Goal: Information Seeking & Learning: Learn about a topic

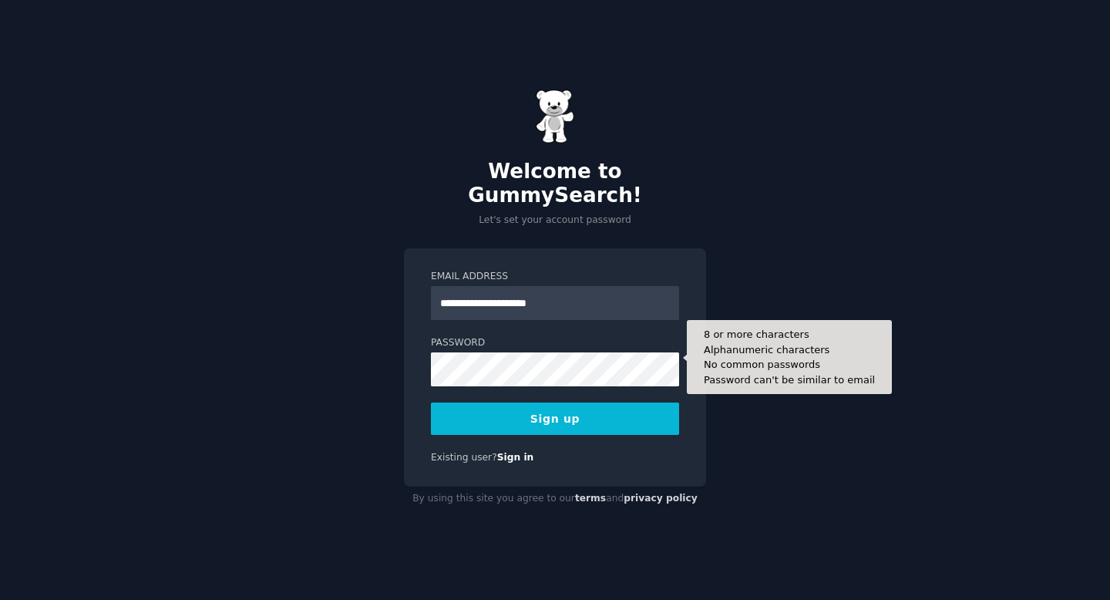
type input "**********"
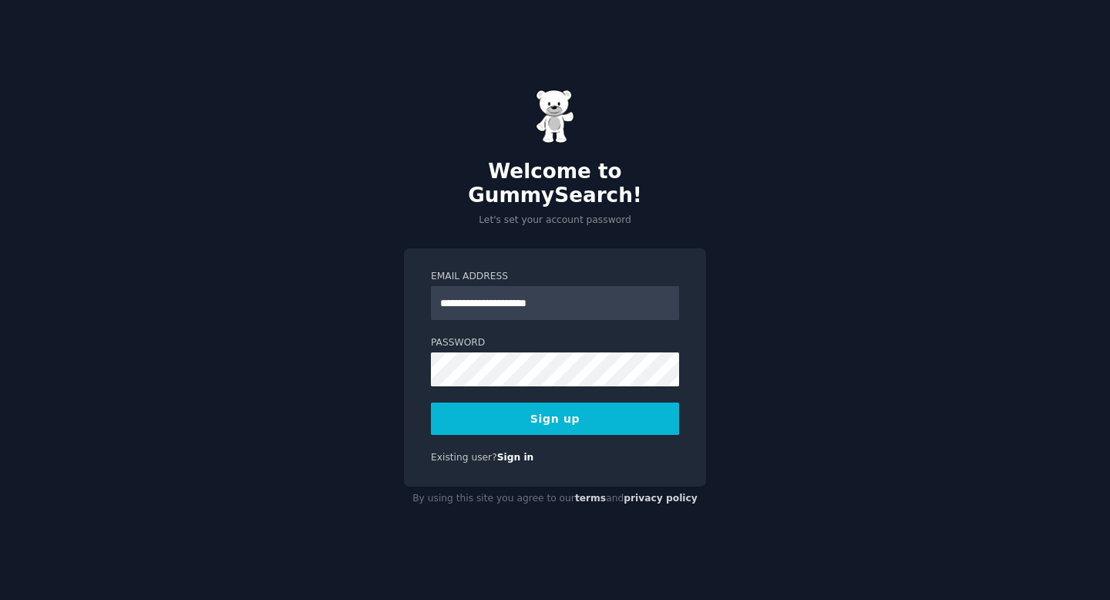
click at [559, 413] on button "Sign up" at bounding box center [555, 418] width 248 height 32
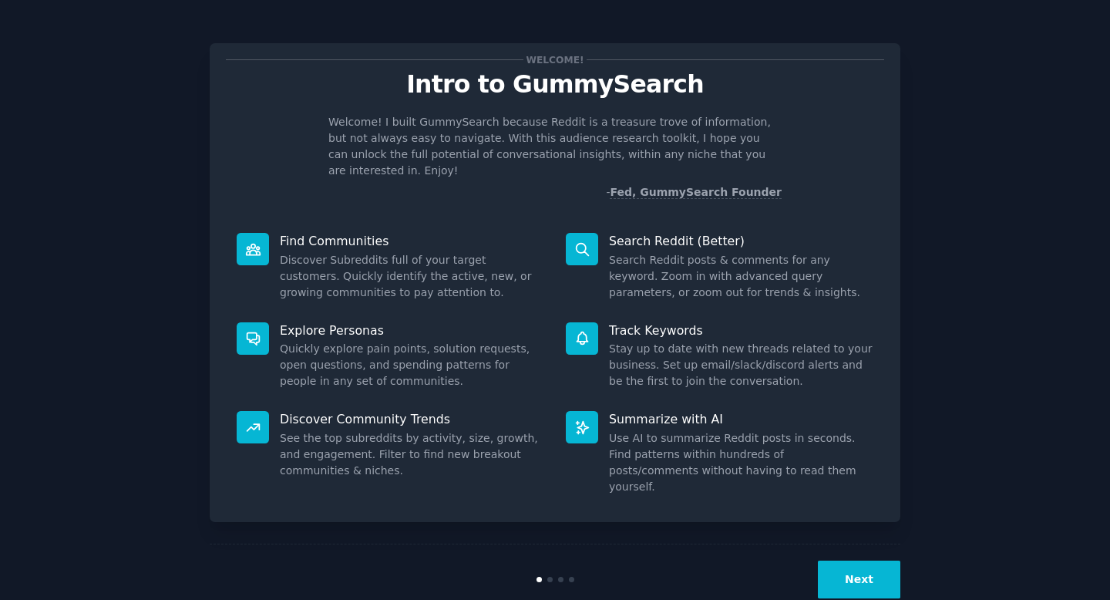
click at [874, 560] on button "Next" at bounding box center [859, 579] width 82 height 38
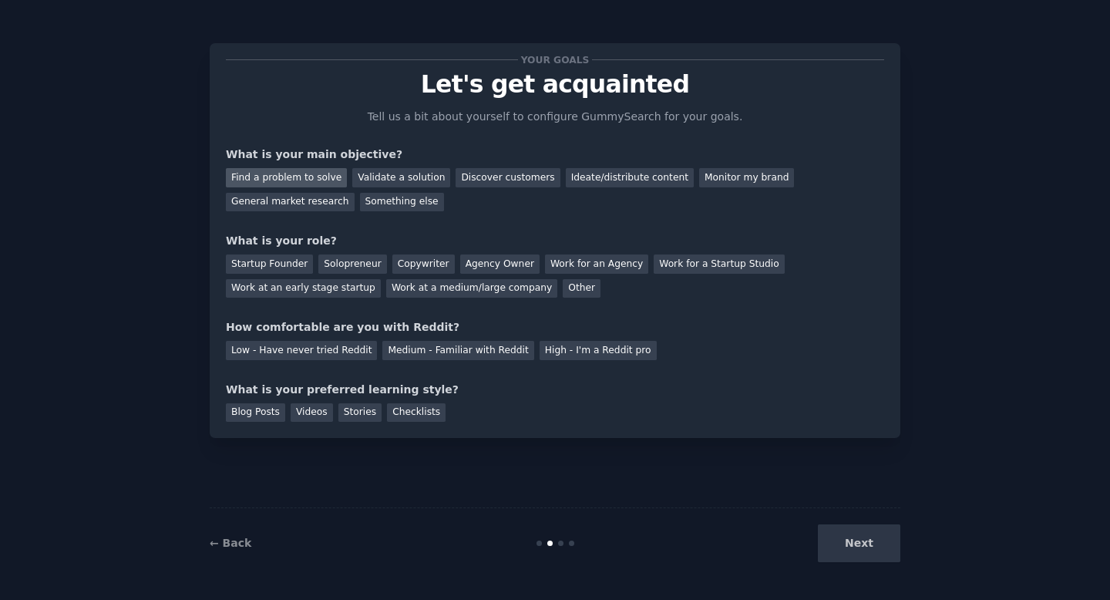
click at [324, 177] on div "Find a problem to solve" at bounding box center [286, 177] width 121 height 19
click at [364, 177] on div "Validate a solution" at bounding box center [401, 177] width 98 height 19
click at [320, 177] on div "Find a problem to solve" at bounding box center [286, 177] width 121 height 19
click at [862, 549] on div "Next" at bounding box center [785, 543] width 230 height 38
click at [864, 540] on div "Next" at bounding box center [785, 543] width 230 height 38
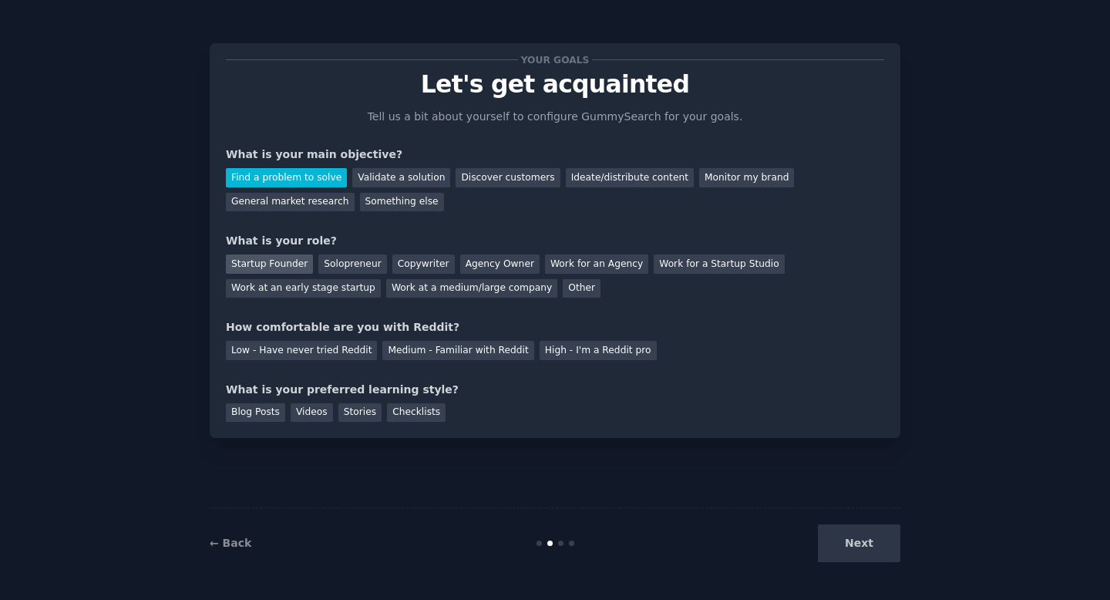
click at [288, 264] on div "Startup Founder" at bounding box center [269, 263] width 87 height 19
click at [505, 289] on div "Work at a medium/large company" at bounding box center [471, 288] width 171 height 19
click at [475, 344] on div "Medium - Familiar with Reddit" at bounding box center [457, 350] width 151 height 19
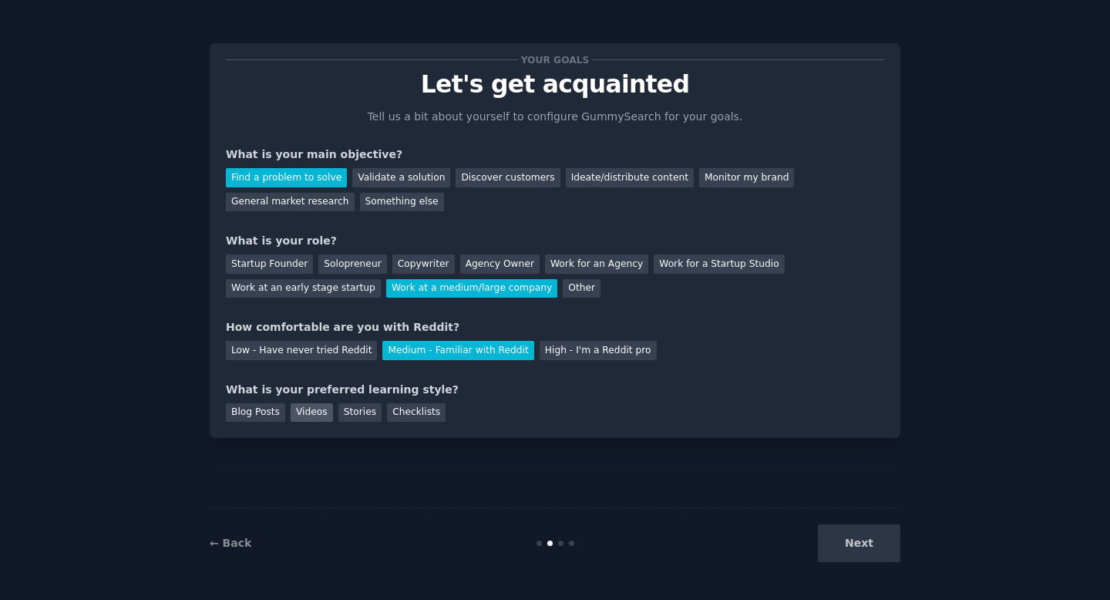
click at [312, 411] on div "Videos" at bounding box center [312, 412] width 42 height 19
click at [859, 546] on button "Next" at bounding box center [859, 543] width 82 height 38
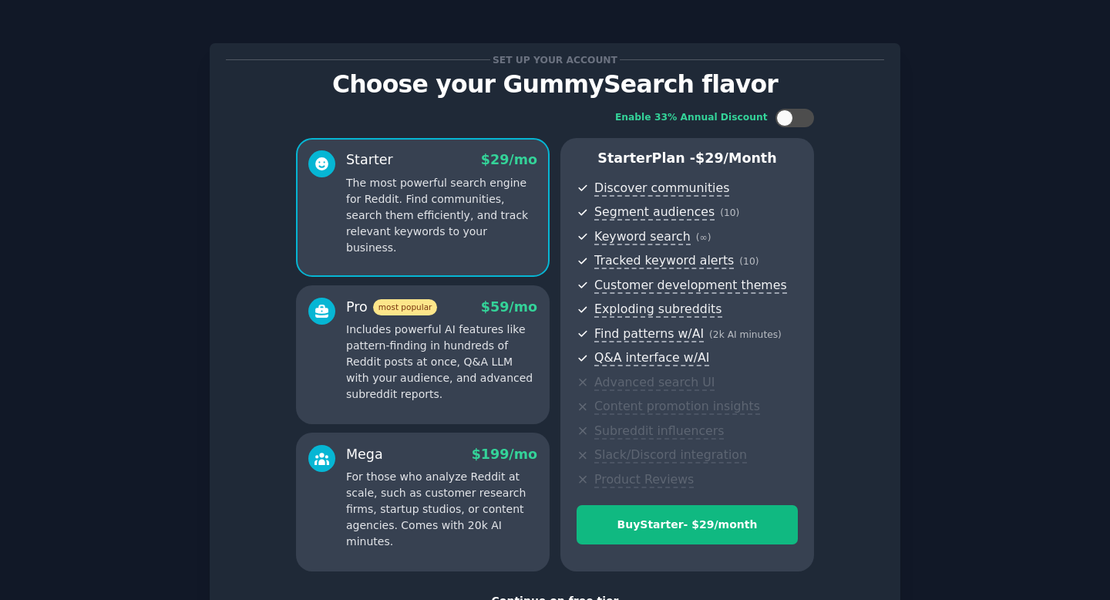
scroll to position [118, 0]
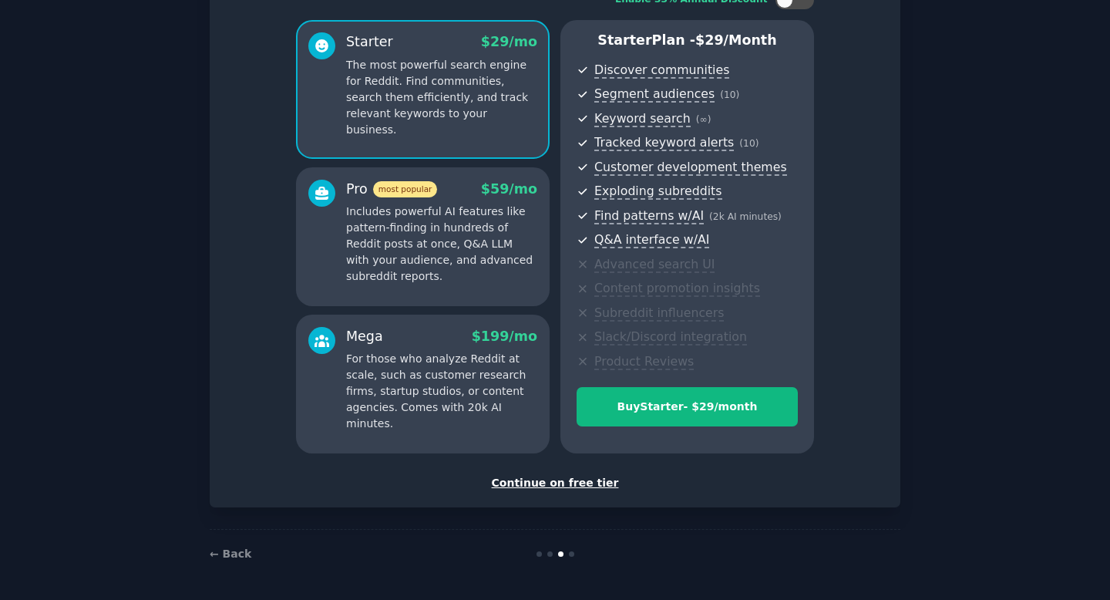
click at [573, 485] on div "Continue on free tier" at bounding box center [555, 483] width 658 height 16
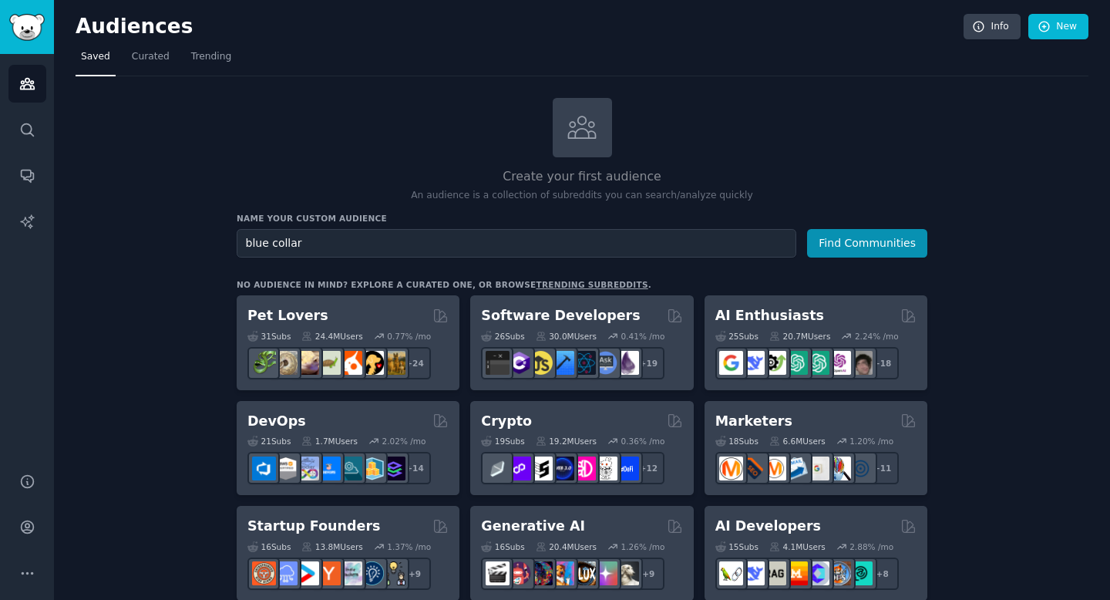
click at [807, 229] on button "Find Communities" at bounding box center [867, 243] width 120 height 29
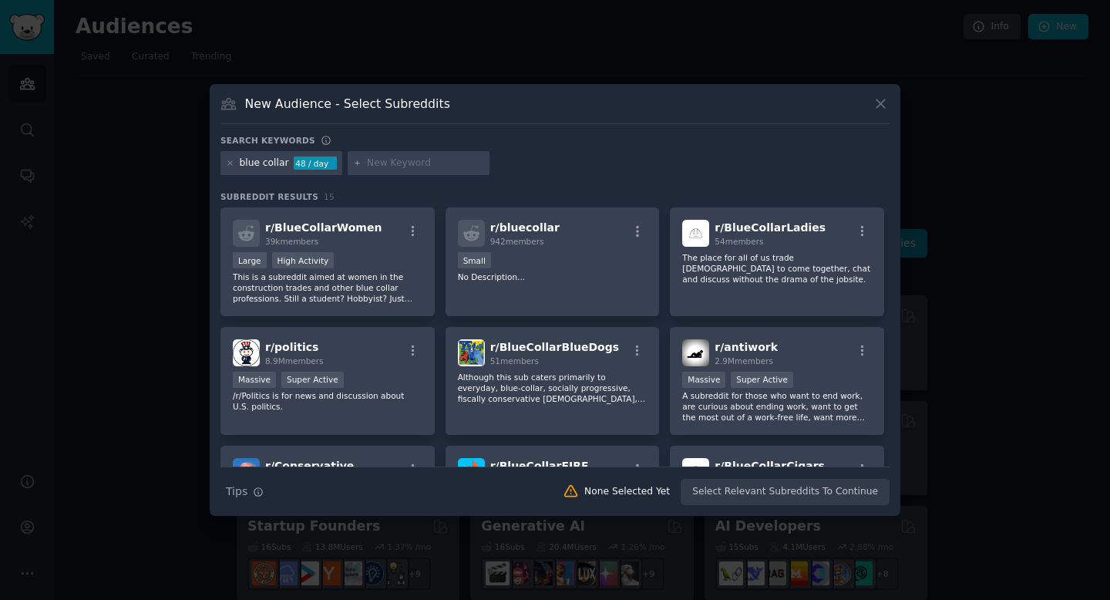
click at [878, 108] on icon at bounding box center [880, 104] width 16 height 16
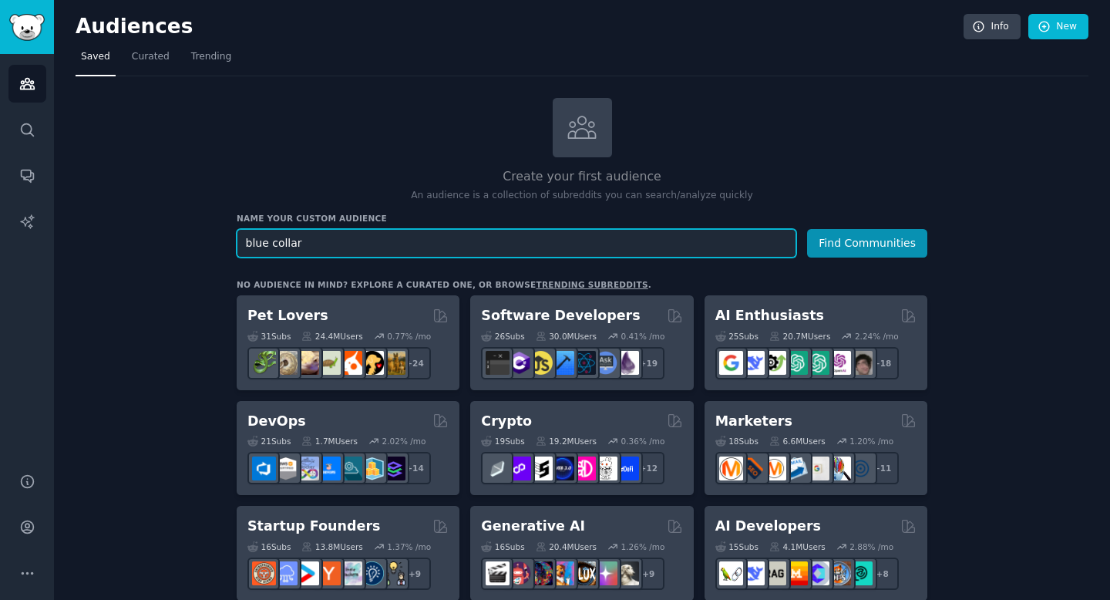
click at [343, 241] on input "blue collar" at bounding box center [516, 243] width 559 height 29
type input "part time [GEOGRAPHIC_DATA]"
click at [807, 229] on button "Find Communities" at bounding box center [867, 243] width 120 height 29
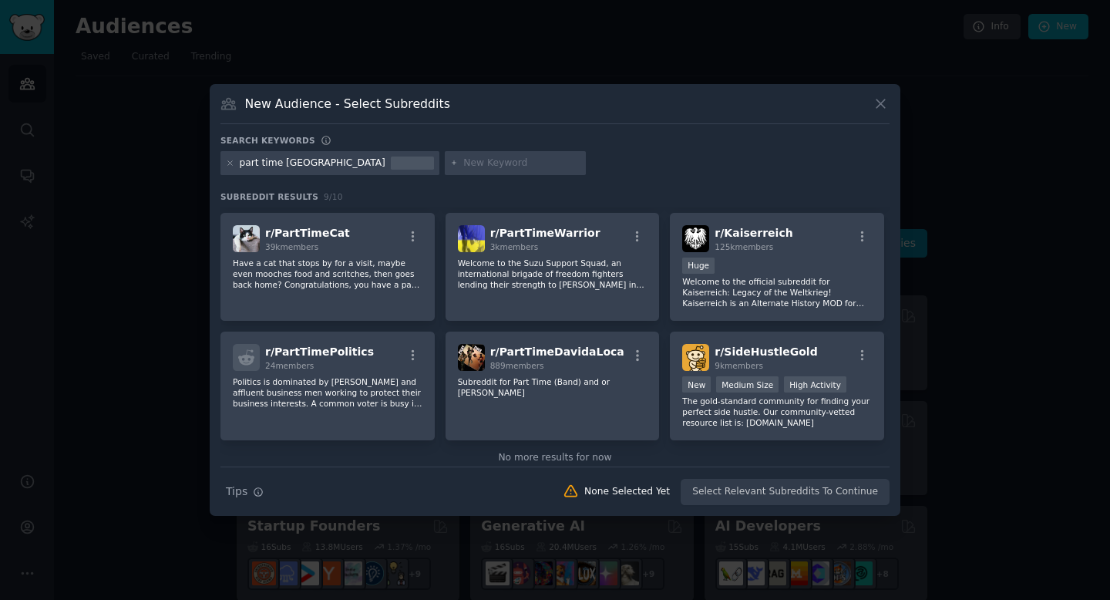
scroll to position [130, 0]
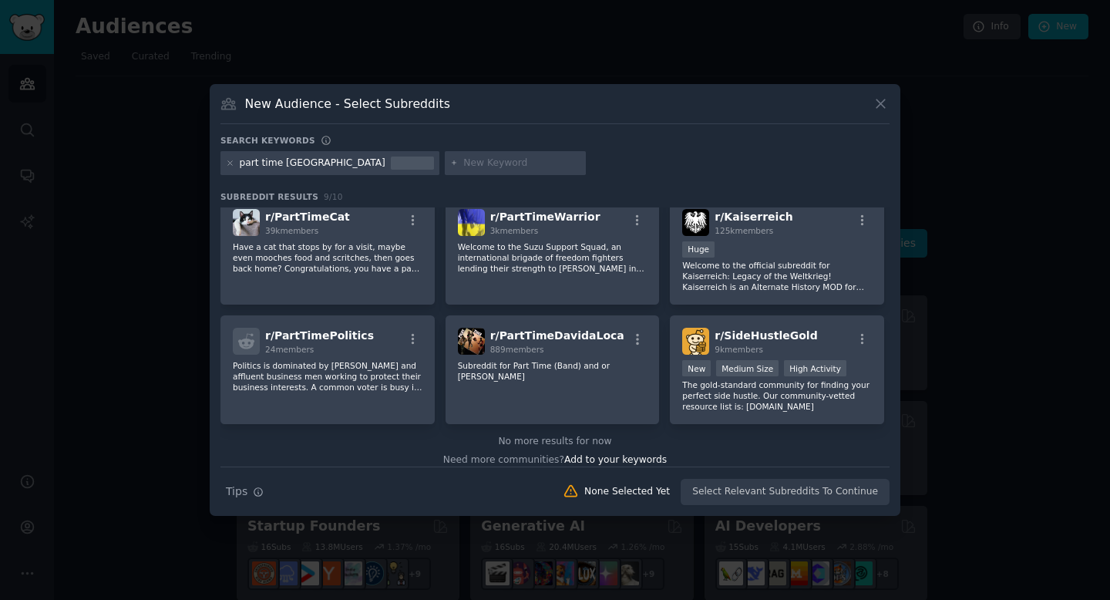
click at [880, 99] on icon at bounding box center [880, 104] width 16 height 16
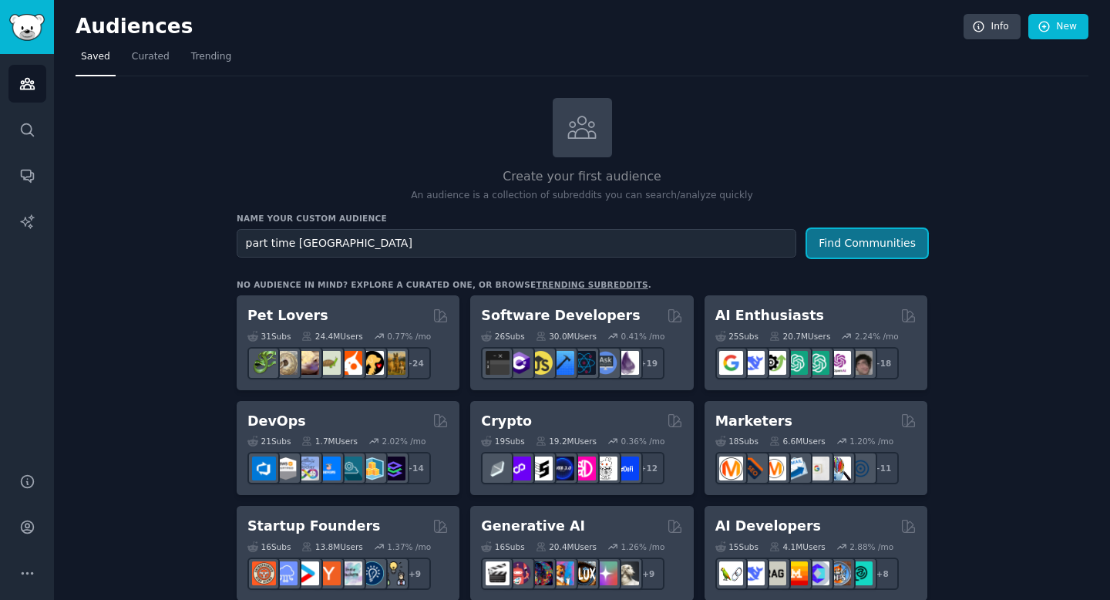
click at [841, 245] on button "Find Communities" at bounding box center [867, 243] width 120 height 29
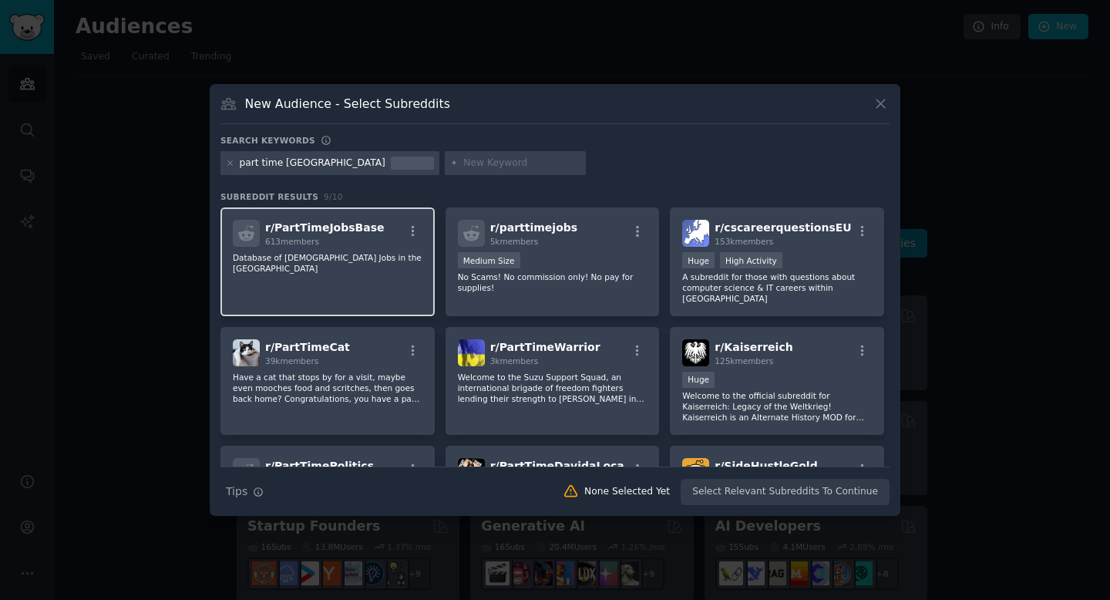
click at [388, 244] on div "r/ PartTimeJobsBase 613 members" at bounding box center [328, 233] width 190 height 27
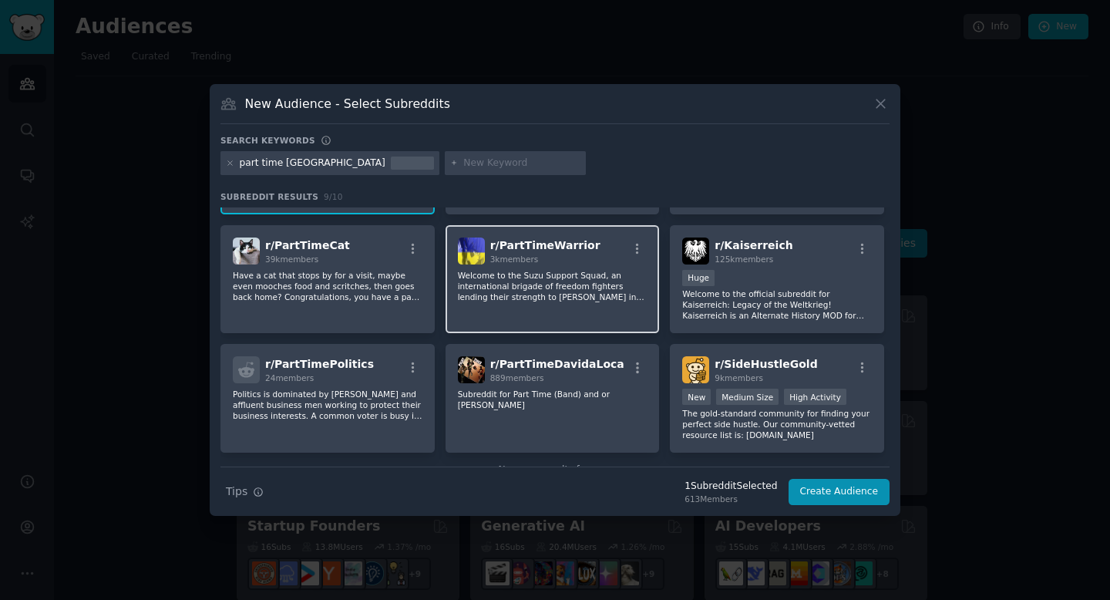
scroll to position [130, 0]
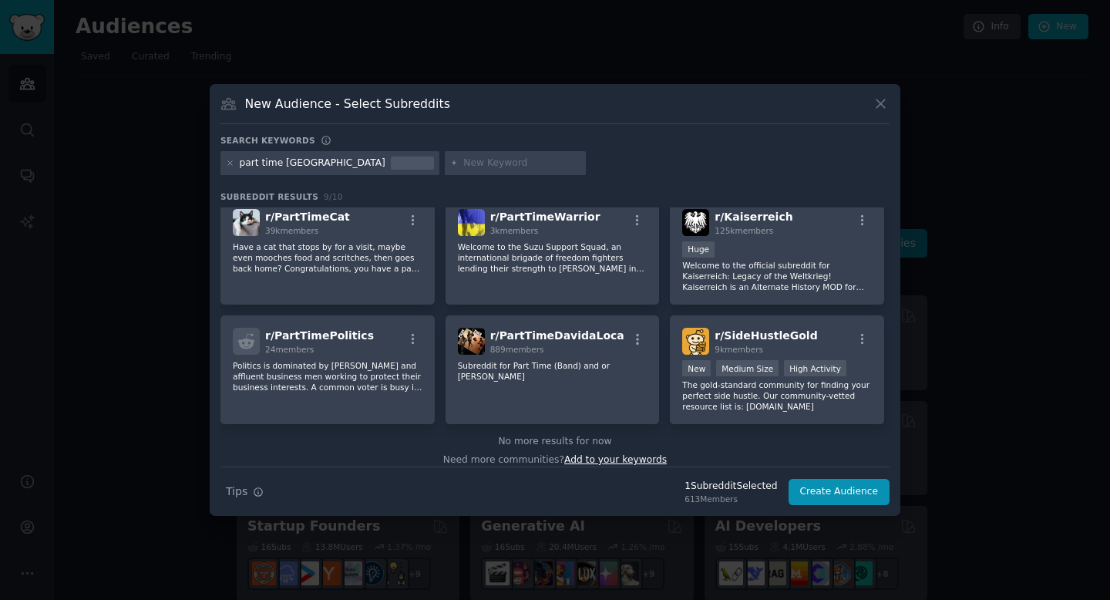
click at [597, 454] on span "Add to your keywords" at bounding box center [615, 459] width 102 height 11
click at [463, 163] on input "text" at bounding box center [521, 163] width 117 height 14
type input "DE"
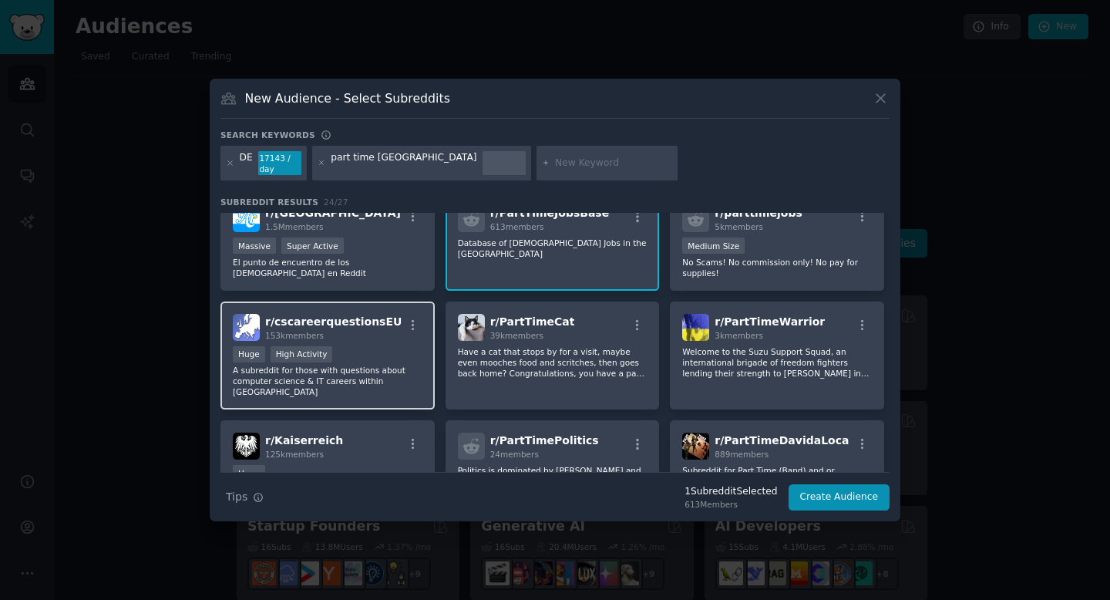
scroll to position [25, 0]
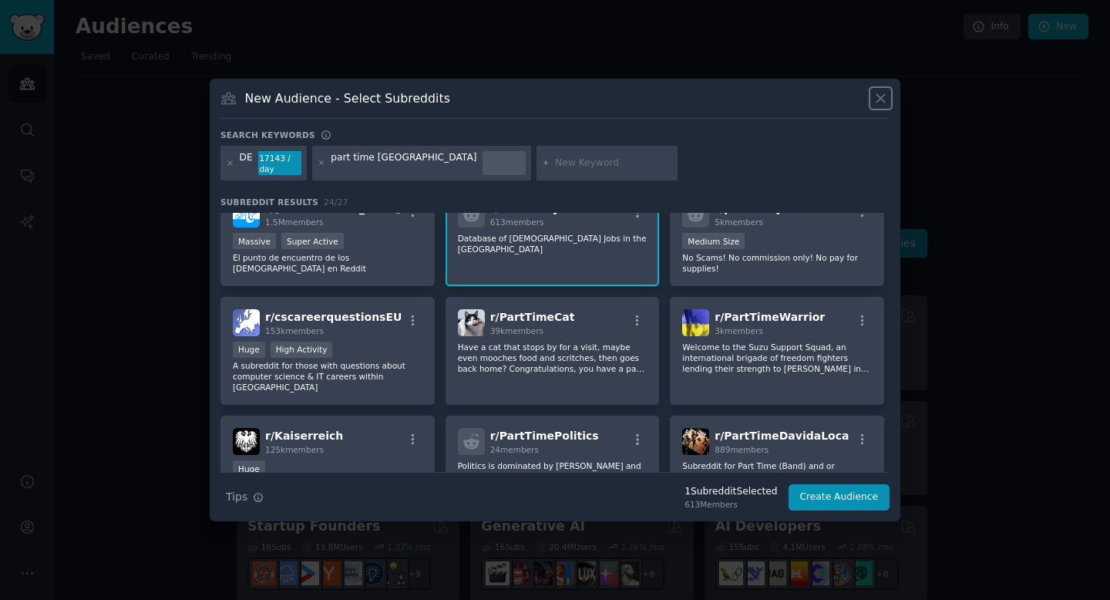
click at [885, 104] on icon at bounding box center [880, 98] width 16 height 16
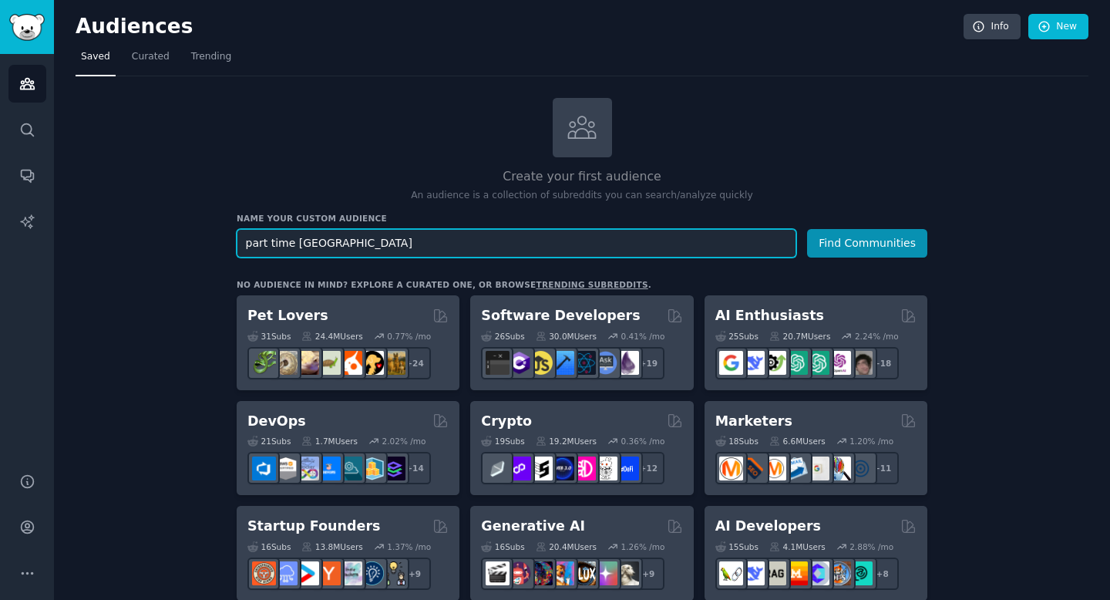
click at [455, 253] on input "part time [GEOGRAPHIC_DATA]" at bounding box center [516, 243] width 559 height 29
paste input "Teilzeitarbeit"
type input "Teilzeitarbeit"
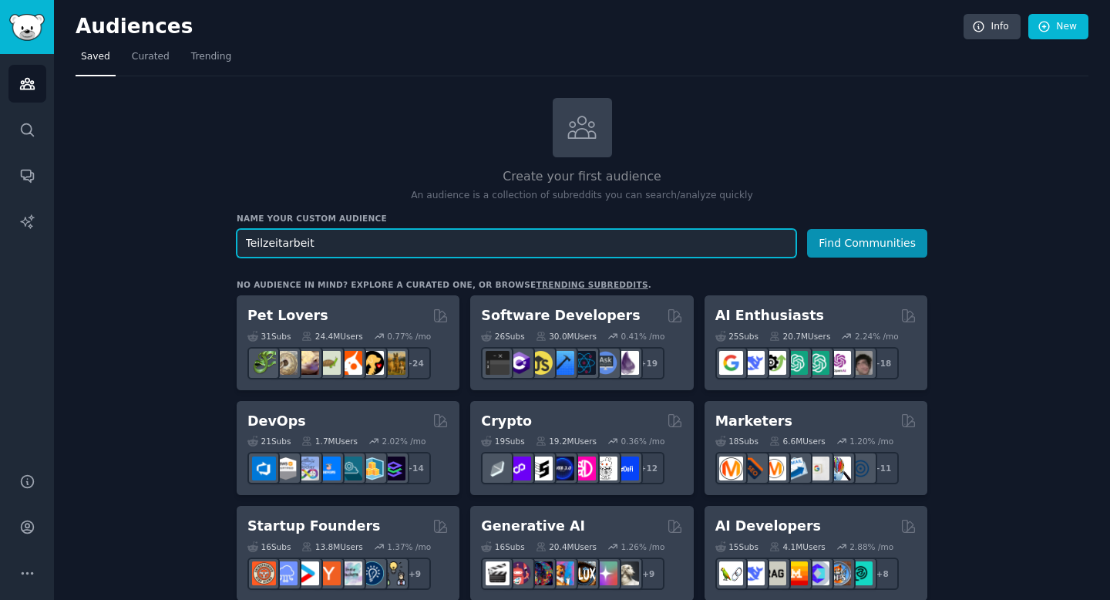
click at [807, 229] on button "Find Communities" at bounding box center [867, 243] width 120 height 29
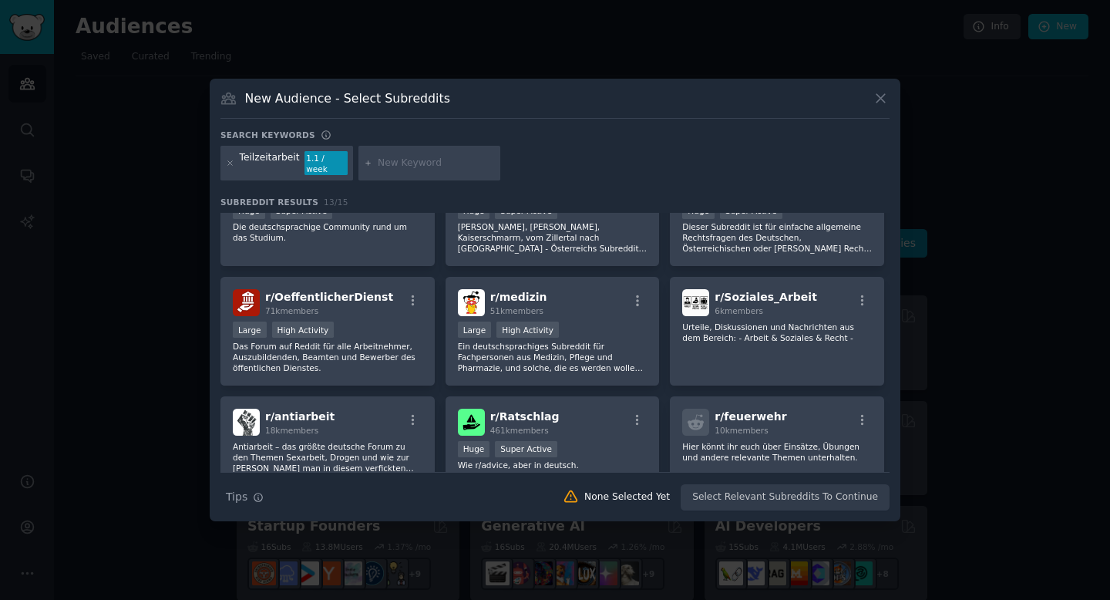
scroll to position [177, 0]
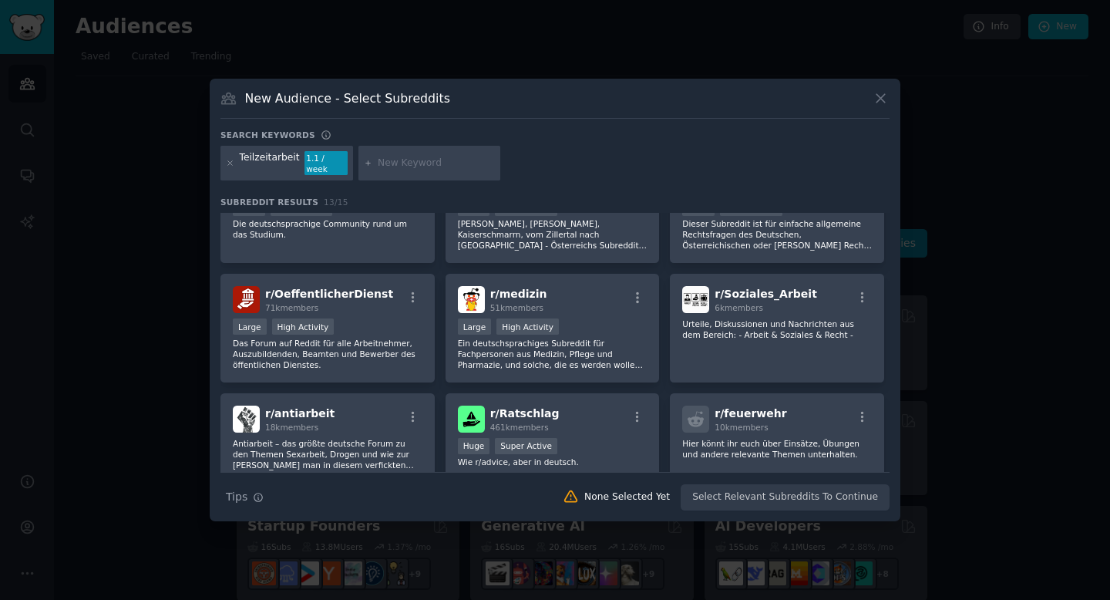
click at [485, 383] on div "r/ arbeitsleben 124k members Huge Super Active Für Arbeitende und Nichtarbeiten…" at bounding box center [554, 303] width 669 height 536
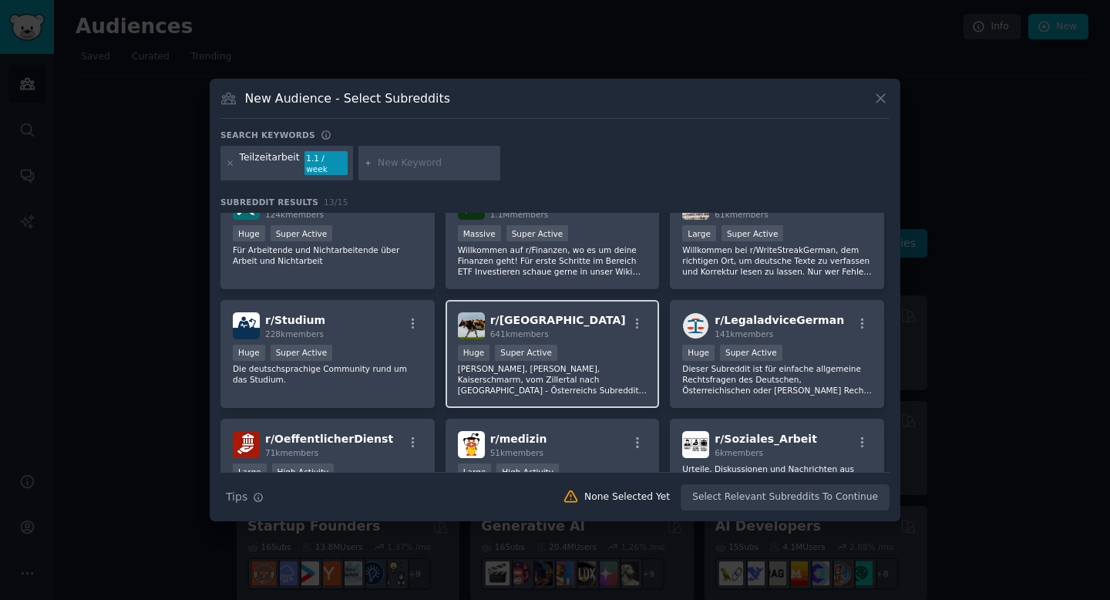
scroll to position [0, 0]
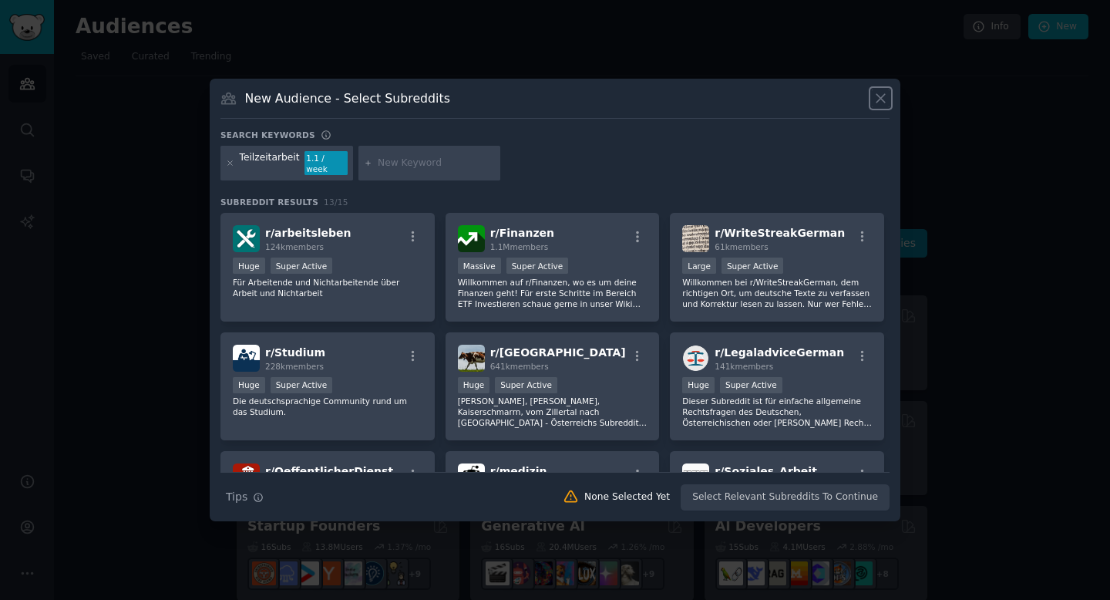
click at [878, 98] on icon at bounding box center [880, 98] width 16 height 16
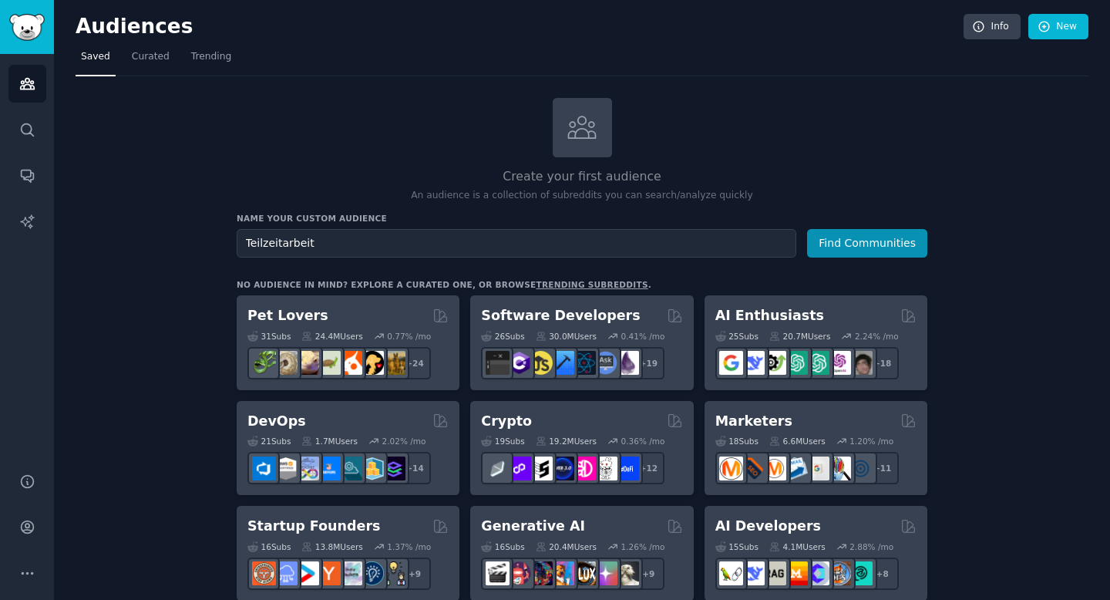
click at [769, 161] on div "Create your first audience An audience is a collection of subreddits you can se…" at bounding box center [582, 150] width 690 height 105
click at [223, 67] on link "Trending" at bounding box center [211, 61] width 51 height 32
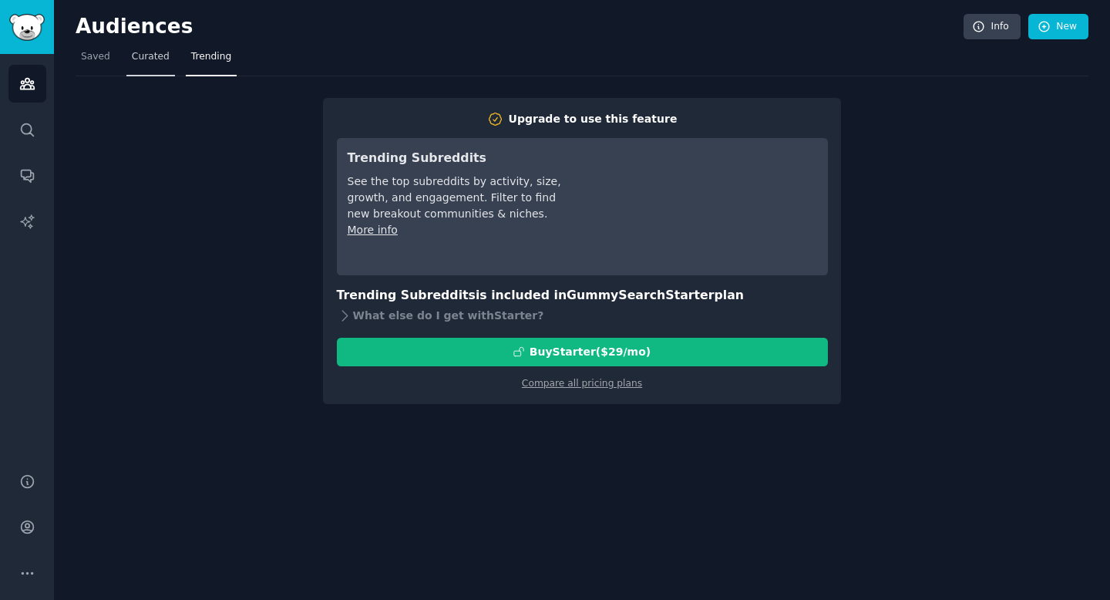
click at [163, 69] on link "Curated" at bounding box center [150, 61] width 49 height 32
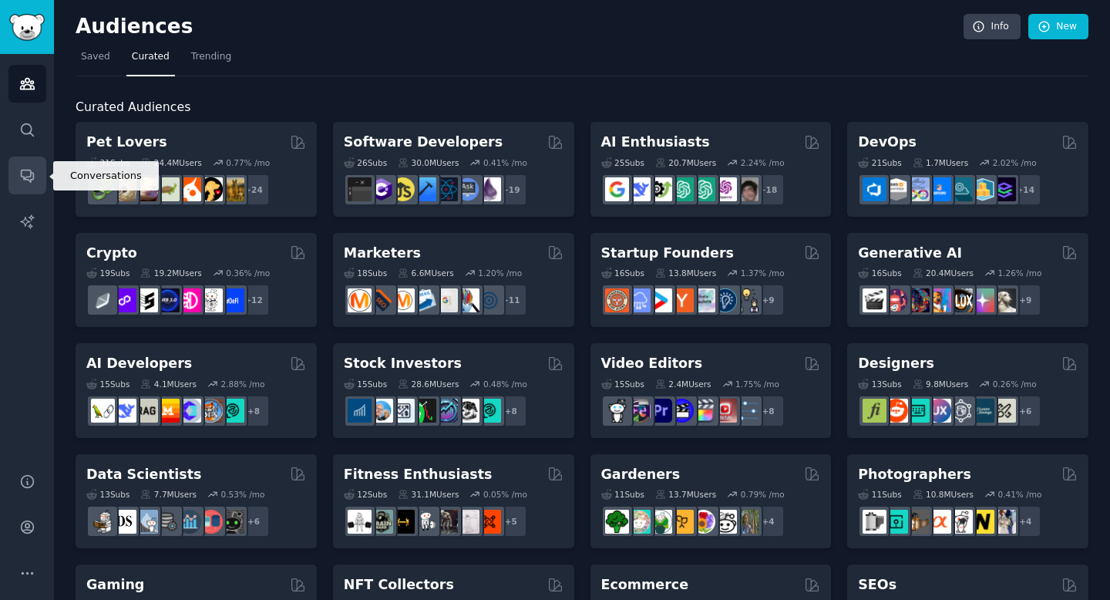
click at [25, 170] on icon "Sidebar" at bounding box center [27, 176] width 12 height 12
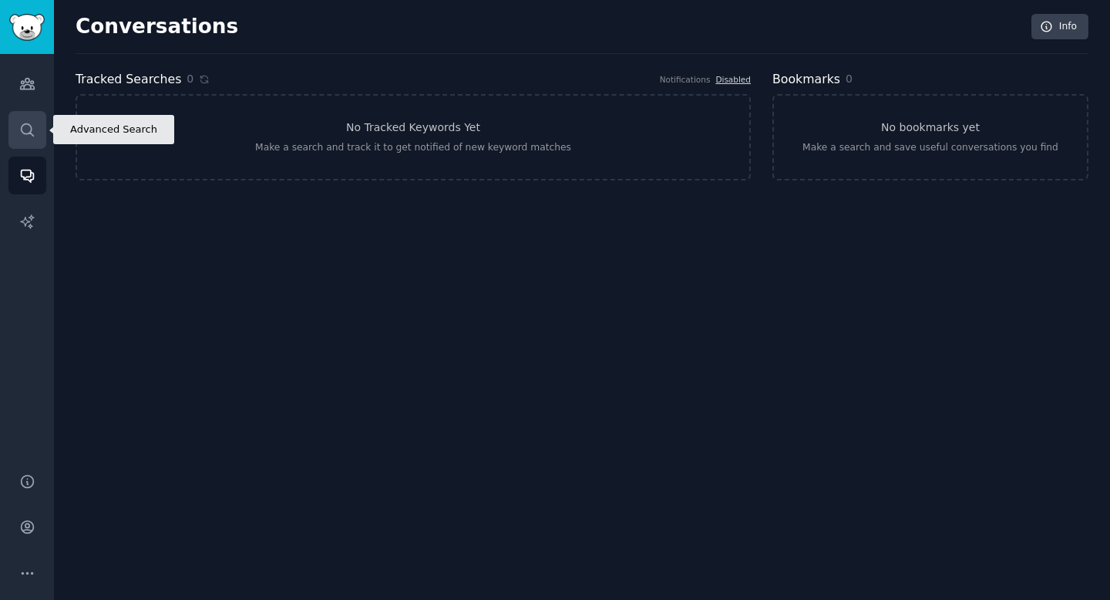
click at [33, 134] on icon "Sidebar" at bounding box center [27, 130] width 16 height 16
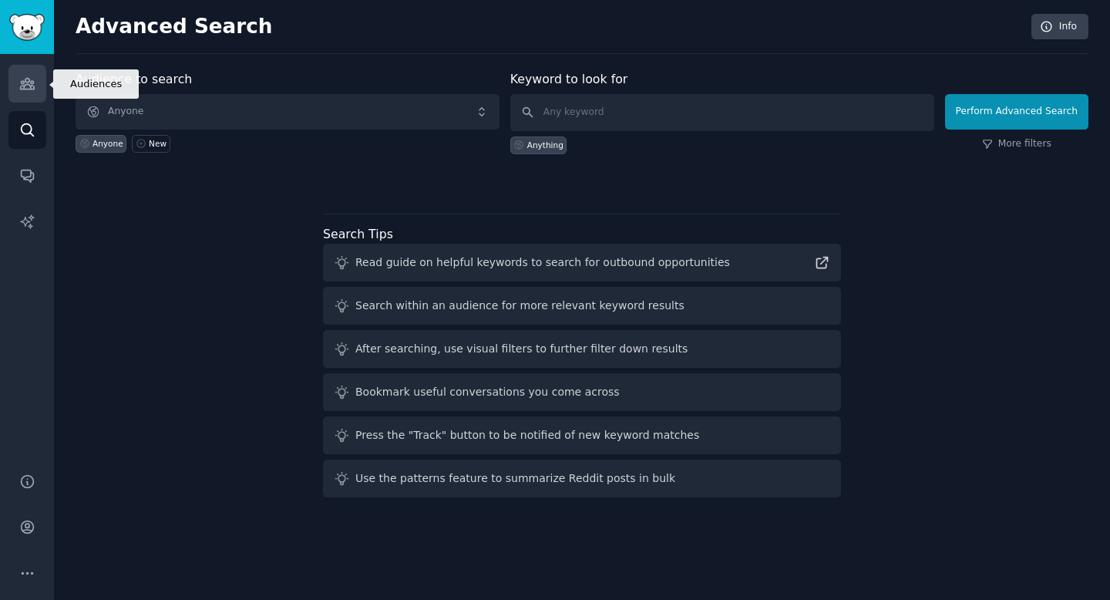
click at [16, 88] on link "Audiences" at bounding box center [27, 84] width 38 height 38
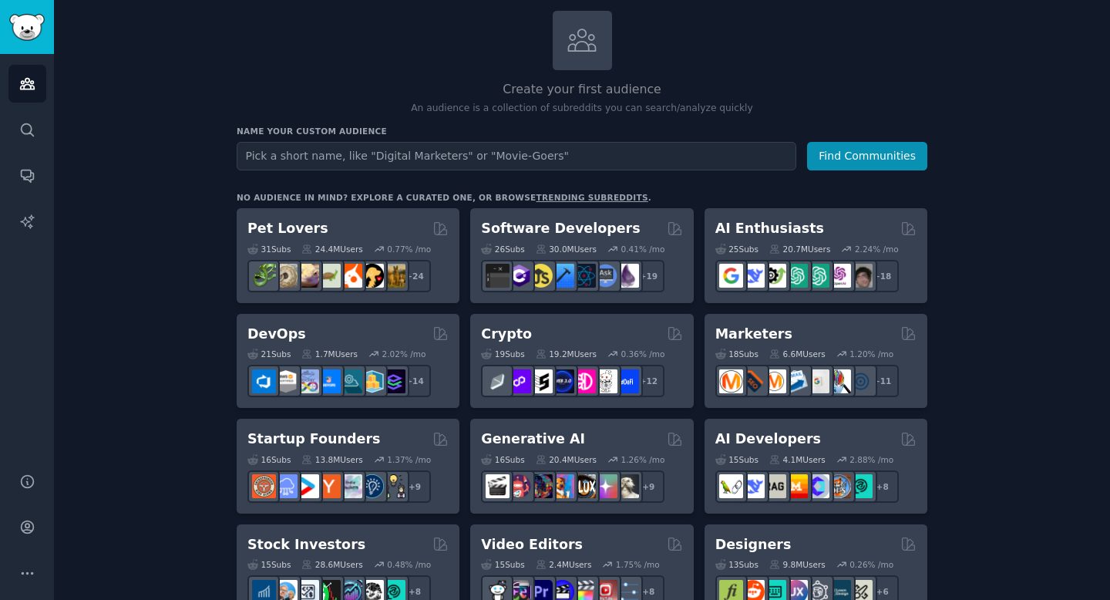
scroll to position [88, 0]
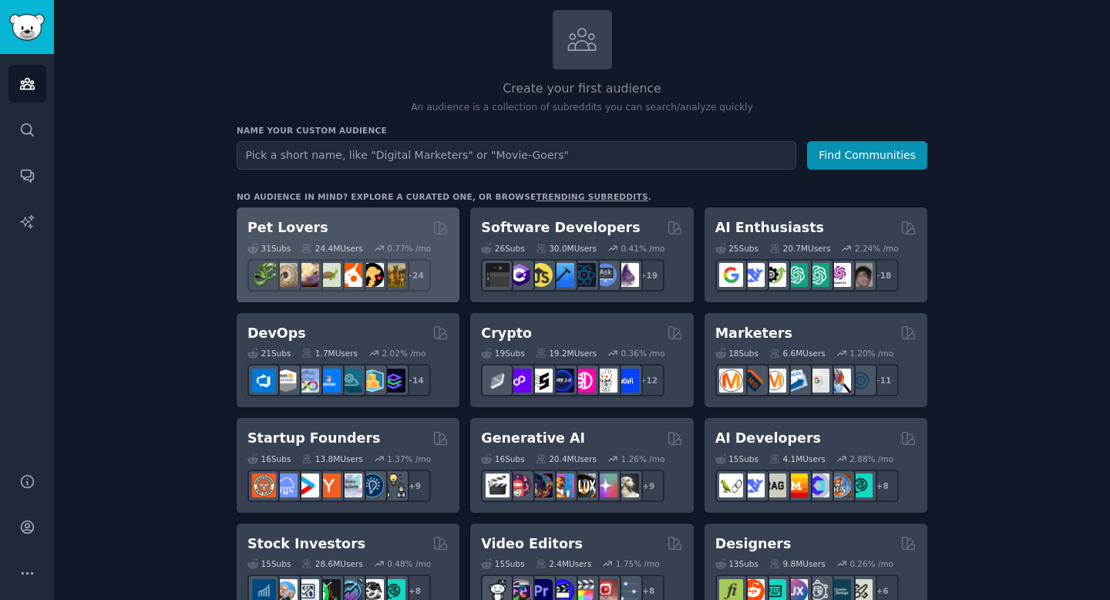
click at [320, 243] on div "24.4M Users" at bounding box center [331, 248] width 61 height 11
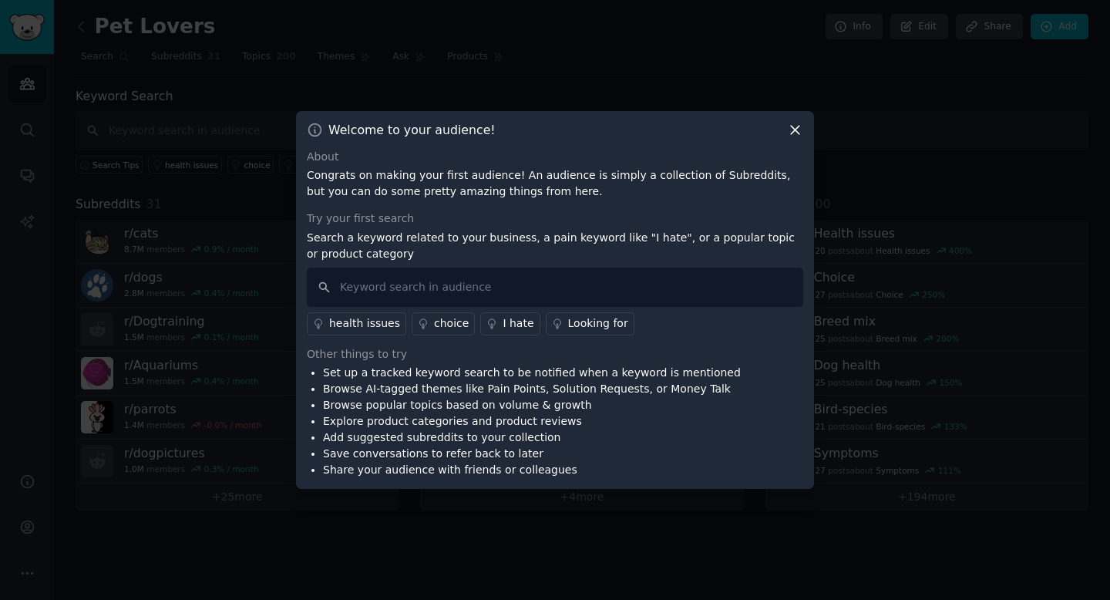
click at [794, 130] on icon at bounding box center [795, 130] width 16 height 16
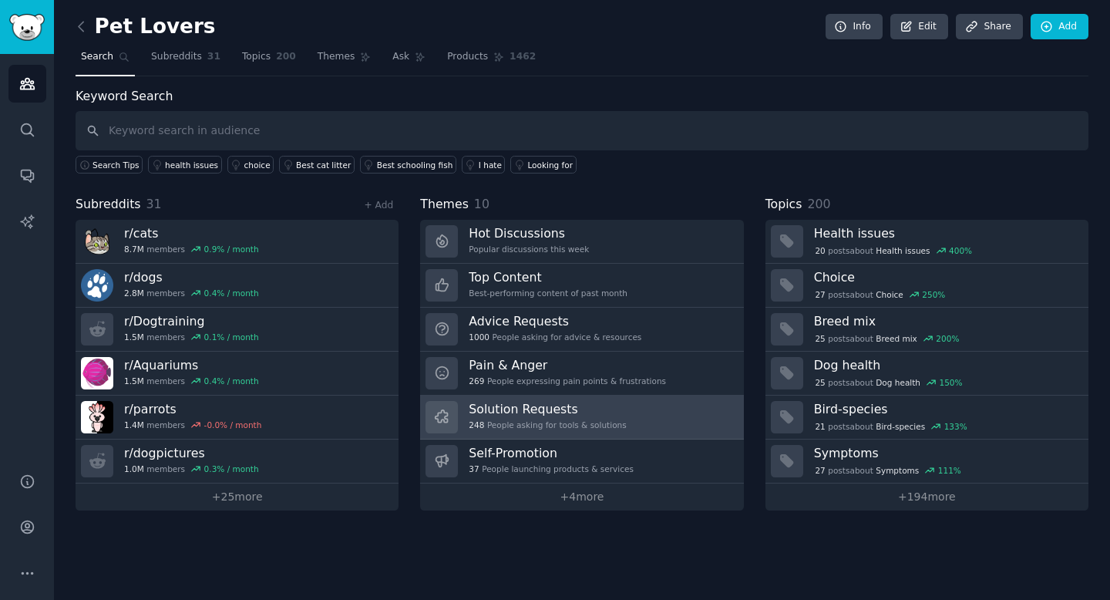
click at [550, 417] on div "Solution Requests 248 People asking for tools & solutions" at bounding box center [547, 417] width 157 height 32
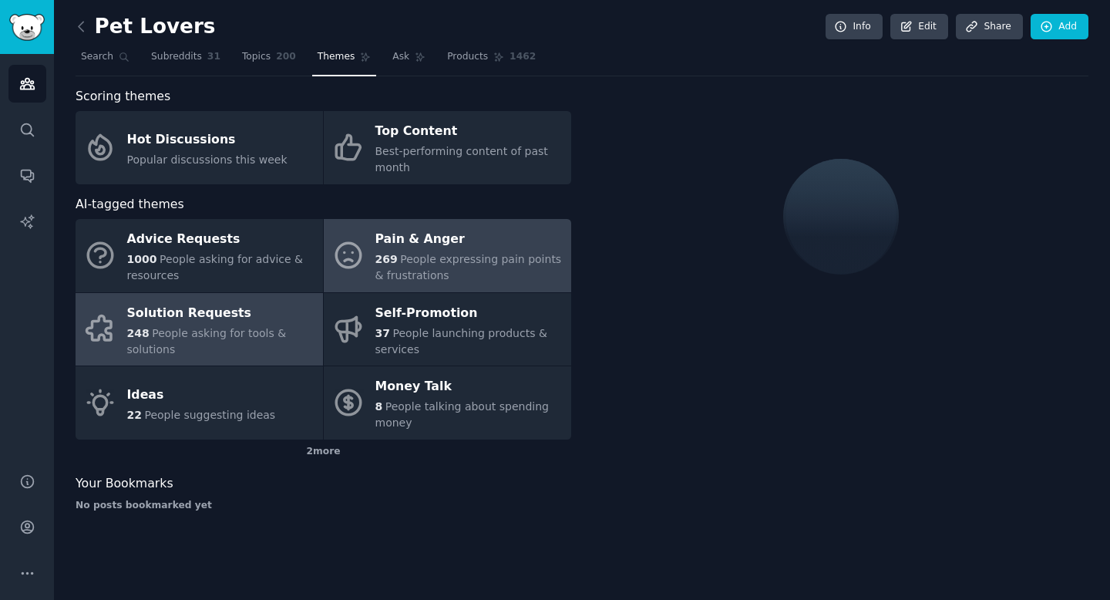
click at [516, 285] on link "Pain & Anger 269 People expressing pain points & frustrations" at bounding box center [447, 255] width 247 height 73
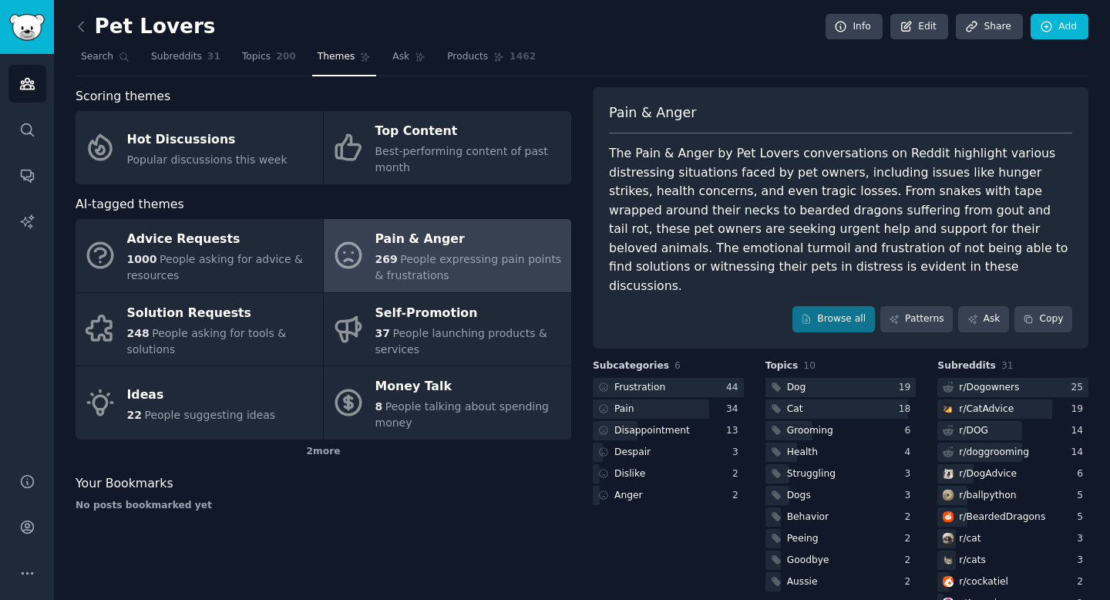
click at [747, 147] on div "The Pain & Anger by Pet Lovers conversations on Reddit highlight various distre…" at bounding box center [840, 219] width 463 height 151
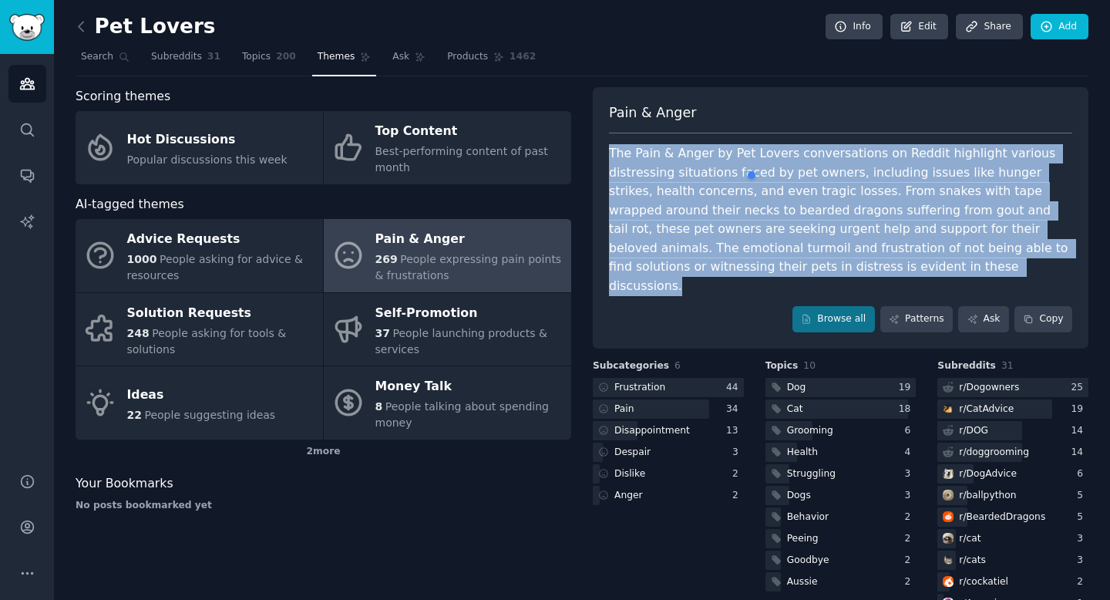
click at [724, 192] on div "The Pain & Anger by Pet Lovers conversations on Reddit highlight various distre…" at bounding box center [840, 219] width 463 height 151
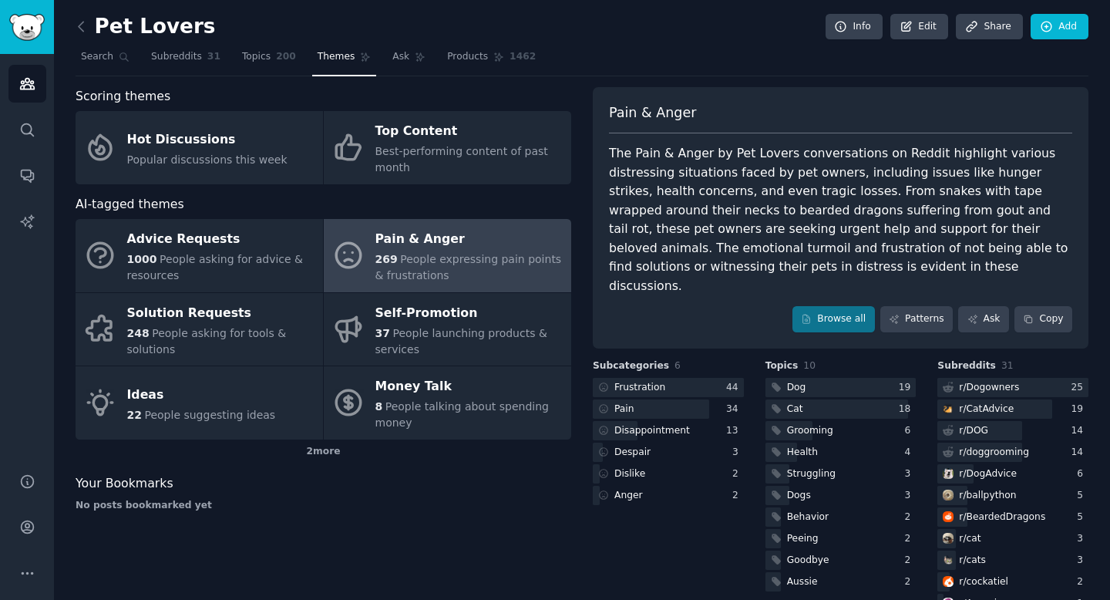
click at [724, 192] on div "The Pain & Anger by Pet Lovers conversations on Reddit highlight various distre…" at bounding box center [840, 219] width 463 height 151
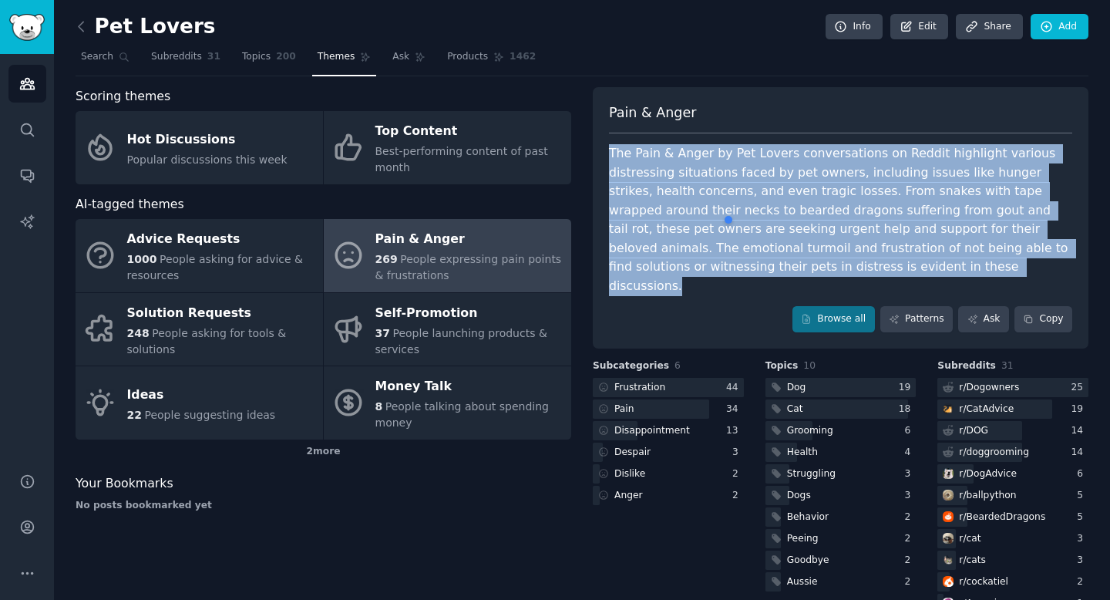
scroll to position [82, 0]
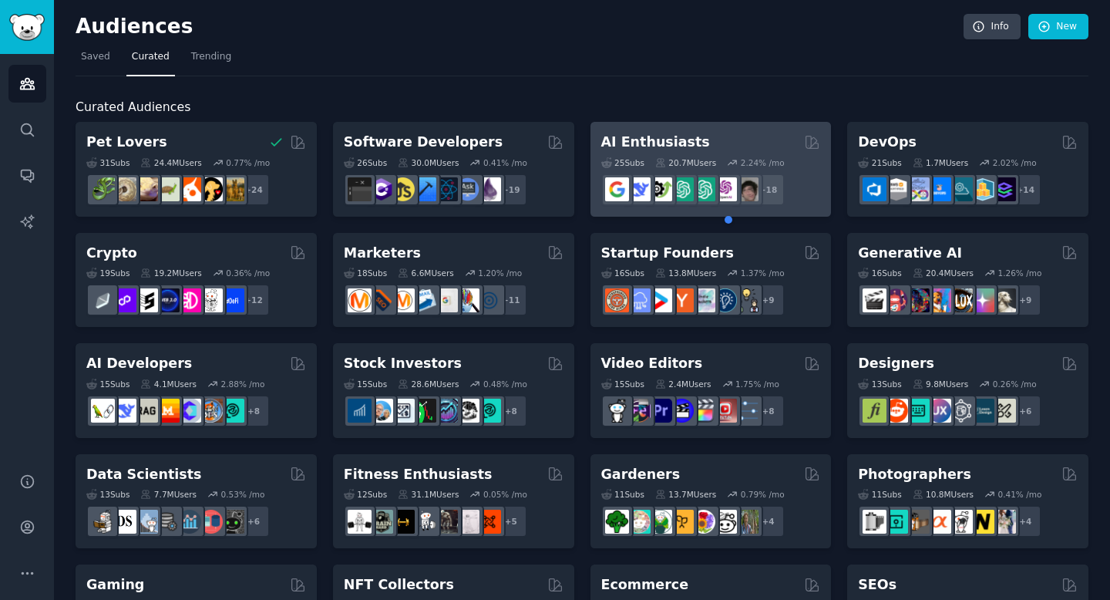
click at [637, 135] on h2 "AI Enthusiasts" at bounding box center [655, 142] width 109 height 19
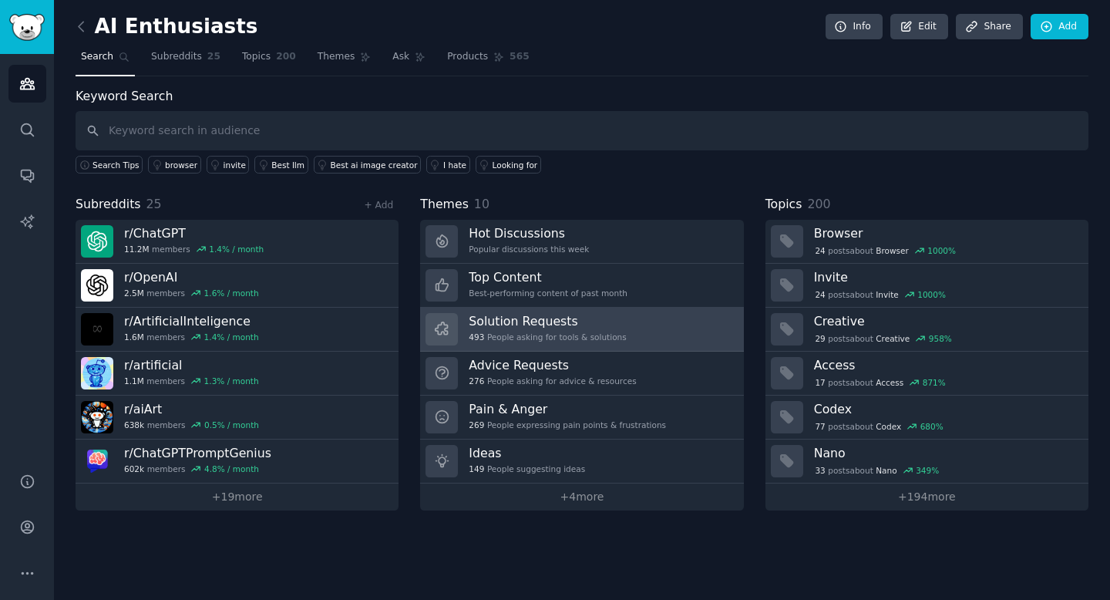
click at [551, 331] on div "493 People asking for tools & solutions" at bounding box center [547, 336] width 157 height 11
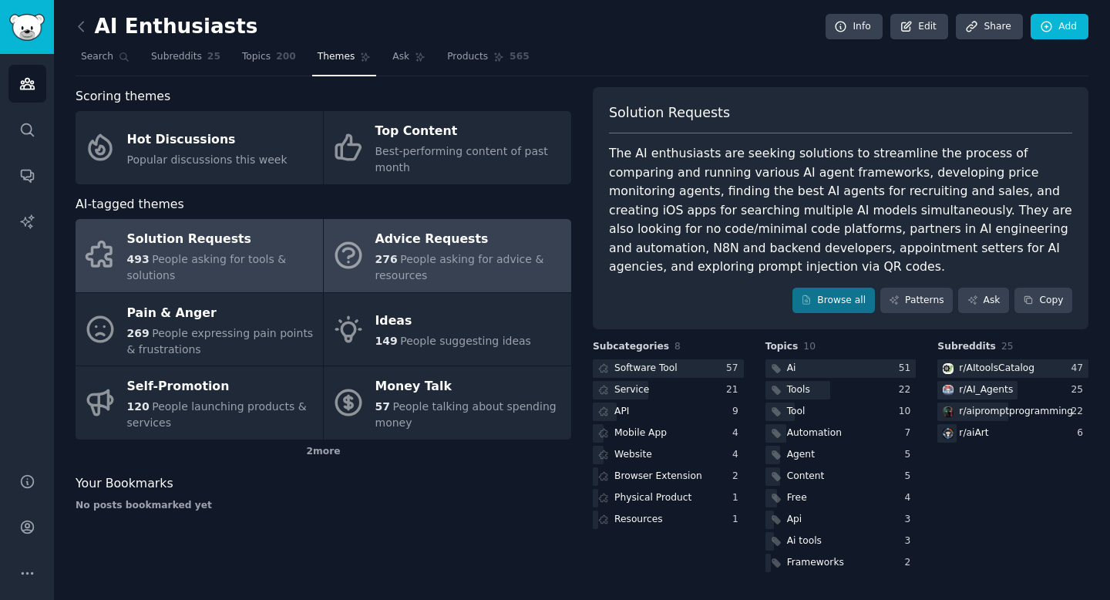
click at [425, 257] on span "People asking for advice & resources" at bounding box center [459, 267] width 169 height 29
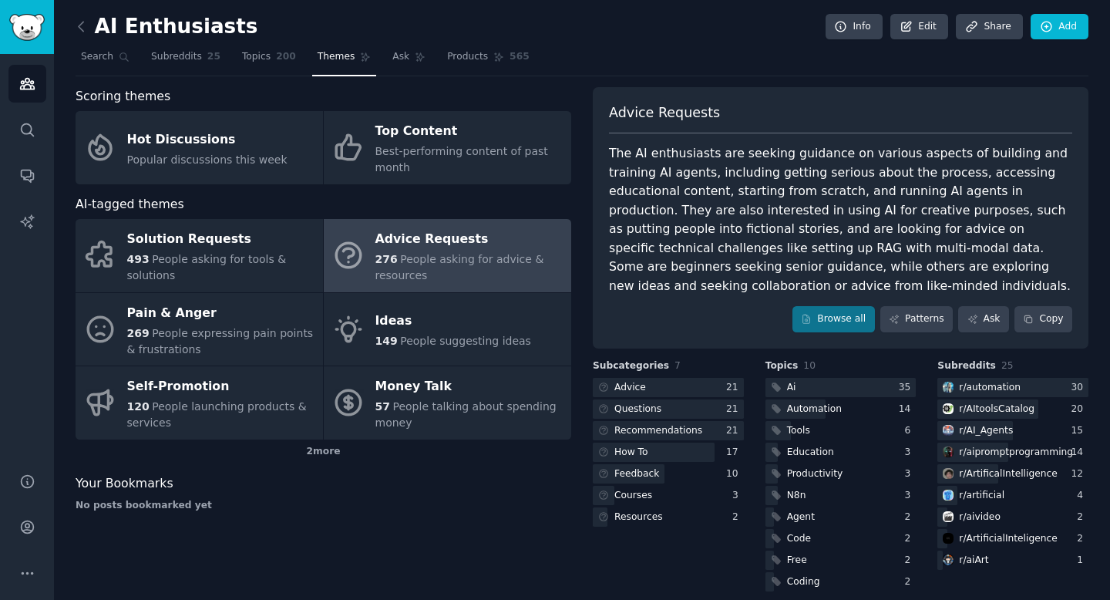
scroll to position [6, 0]
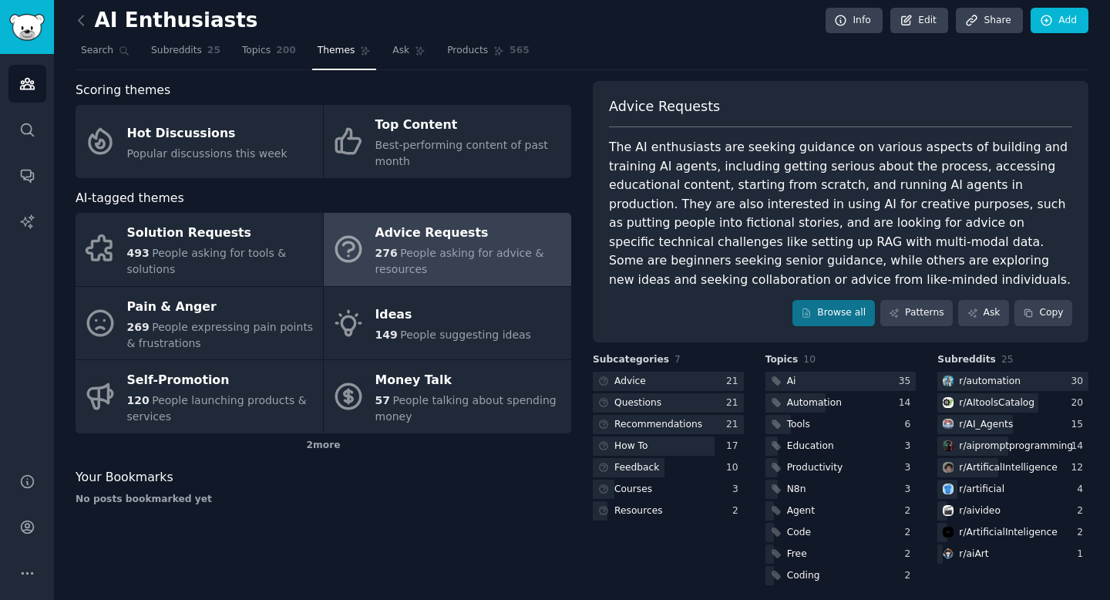
click at [693, 239] on div "The AI enthusiasts are seeking guidance on various aspects of building and trai…" at bounding box center [840, 213] width 463 height 151
